Goal: Register for event/course

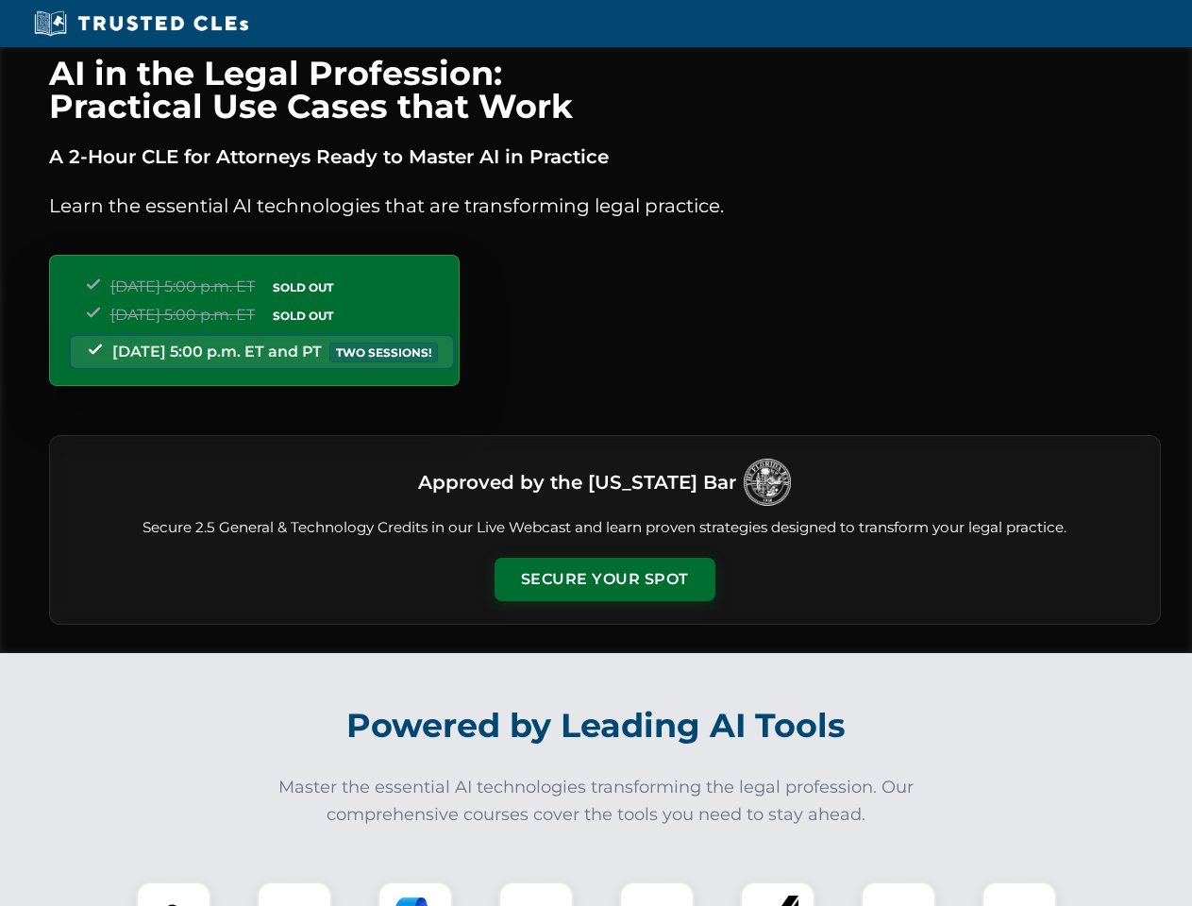
click at [604, 580] on button "Secure Your Spot" at bounding box center [605, 579] width 221 height 43
click at [174, 894] on img at bounding box center [173, 919] width 55 height 55
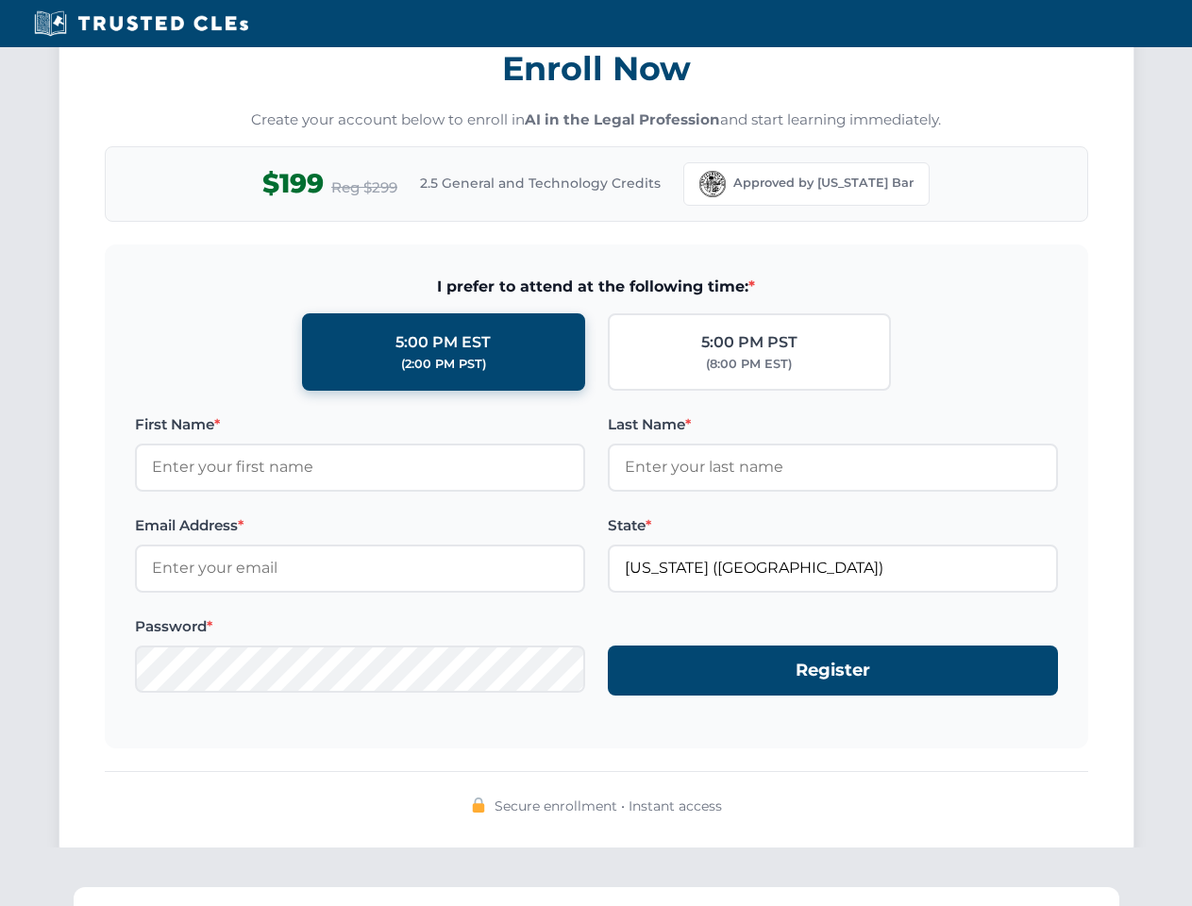
scroll to position [1853, 0]
